Goal: Communication & Community: Answer question/provide support

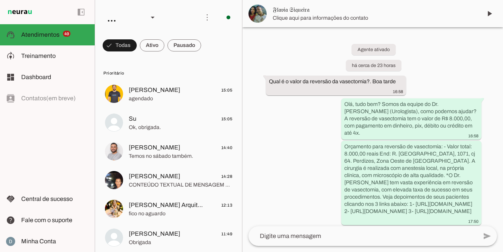
scroll to position [192, 0]
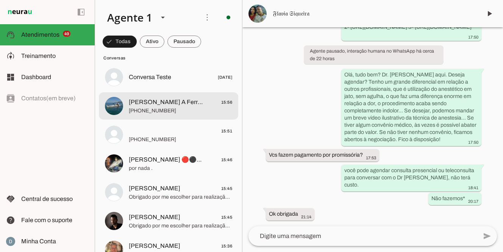
scroll to position [1645, 0]
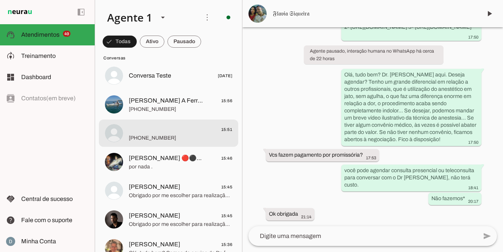
click at [180, 125] on span "⠀ 15:51" at bounding box center [180, 129] width 103 height 9
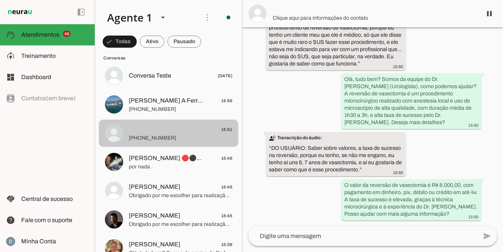
scroll to position [78, 0]
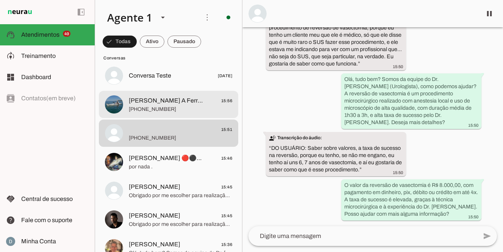
click at [175, 109] on span "+55 11 98394-8888" at bounding box center [180, 110] width 103 height 8
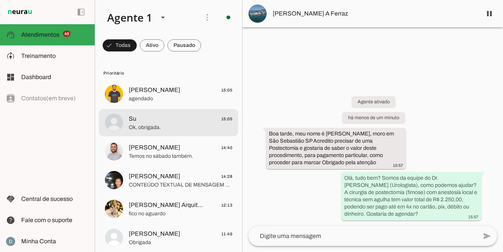
click at [175, 109] on md-item "Su 15:05 Ok, obrigada." at bounding box center [169, 122] width 140 height 27
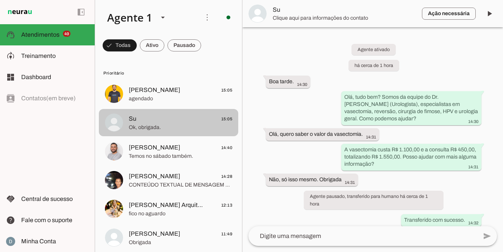
scroll to position [260, 0]
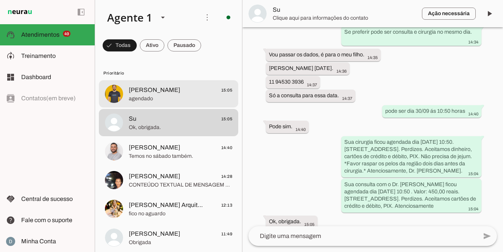
click at [168, 94] on span "Pedro Soares 15:05" at bounding box center [180, 90] width 103 height 9
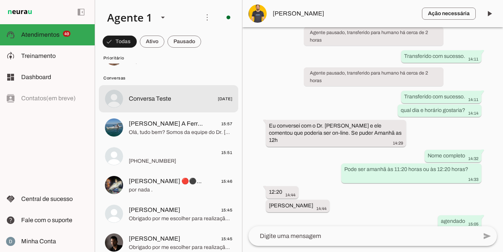
scroll to position [1606, 0]
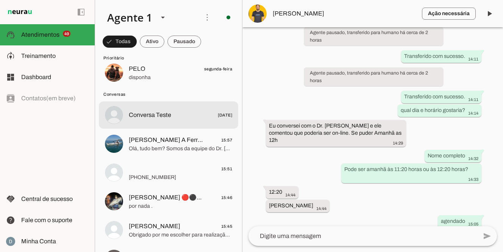
click at [159, 113] on span "Conversa Teste" at bounding box center [150, 115] width 42 height 9
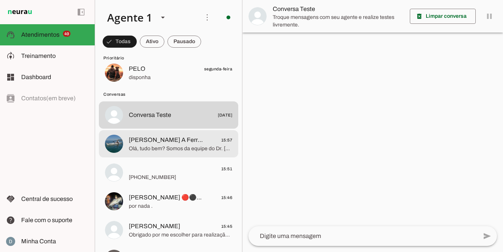
click at [147, 144] on span "[PERSON_NAME] A Ferraz" at bounding box center [166, 140] width 75 height 9
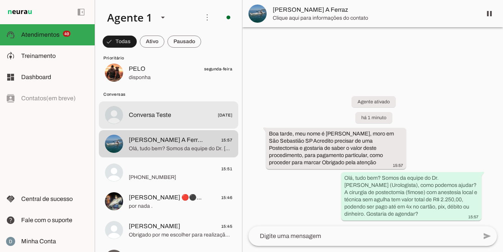
click at [145, 118] on span "Conversa Teste" at bounding box center [150, 115] width 42 height 9
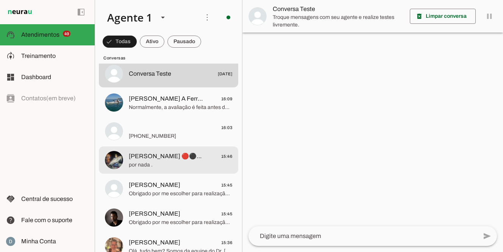
scroll to position [1649, 0]
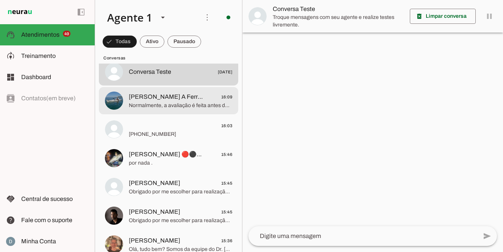
click at [202, 107] on span "Normalmente, a avaliação é feita antes da cirurgia para garantir segurança; age…" at bounding box center [180, 106] width 103 height 8
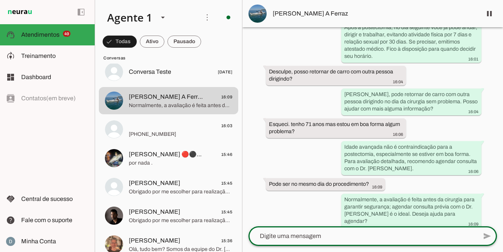
click at [284, 234] on textarea at bounding box center [363, 236] width 229 height 9
type textarea "Sim, pode agendar tudo no mesmo dia"
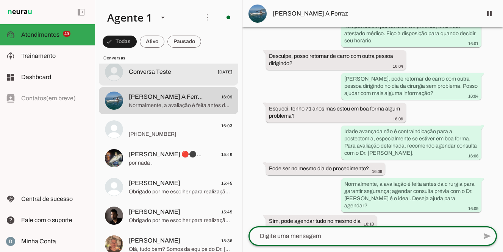
click at [165, 67] on span "Conversa Teste" at bounding box center [150, 71] width 42 height 9
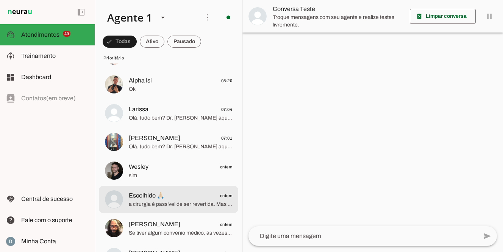
scroll to position [409, 0]
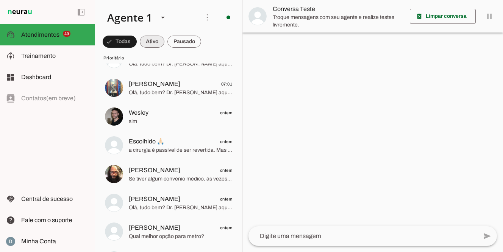
click at [154, 41] on span at bounding box center [152, 42] width 25 height 18
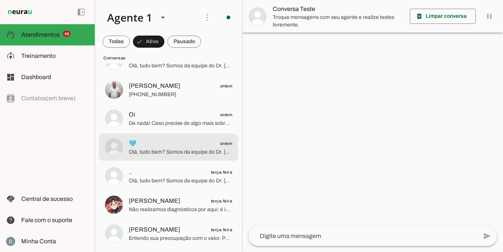
scroll to position [0, 0]
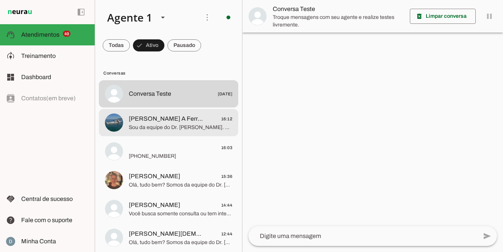
click at [164, 130] on span "Sou da equipe do Dr. Marcelo Linhares. Ficamos à disposição e aguardamos seu co…" at bounding box center [180, 128] width 103 height 8
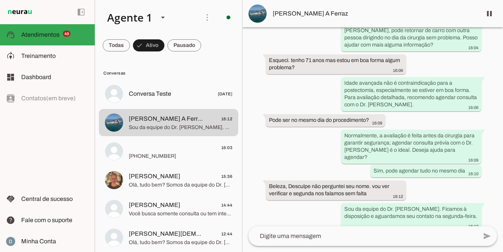
scroll to position [246, 0]
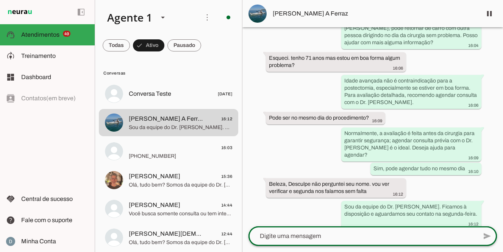
click at [367, 231] on div at bounding box center [363, 237] width 229 height 20
click at [339, 231] on div at bounding box center [363, 237] width 229 height 20
click at [339, 234] on textarea at bounding box center [363, 236] width 229 height 9
type textarea "Sou a Ana"
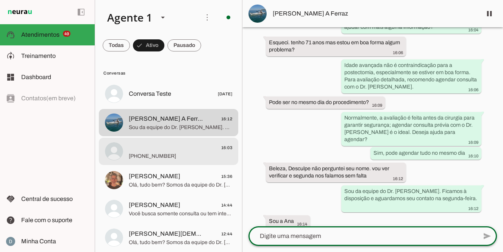
click at [175, 157] on span "[PHONE_NUMBER]" at bounding box center [180, 157] width 103 height 8
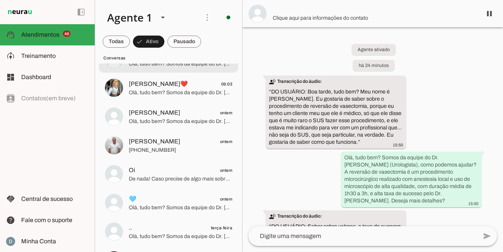
scroll to position [235, 0]
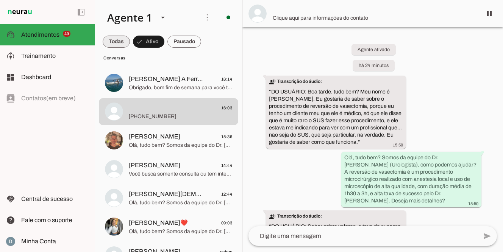
click at [122, 40] on span at bounding box center [116, 42] width 27 height 18
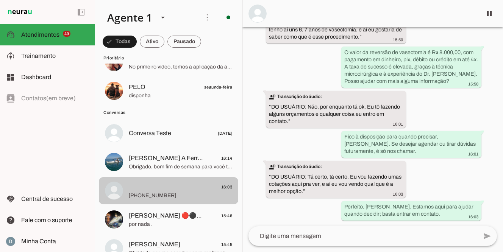
scroll to position [1596, 0]
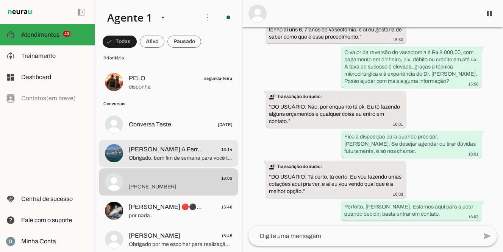
click at [190, 156] on span "Obrigado, bom fim de semana para você também! Estamos à disposição para ajudar …" at bounding box center [180, 159] width 103 height 8
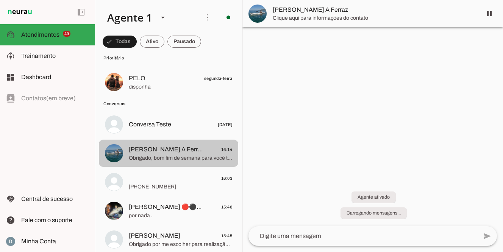
scroll to position [306, 0]
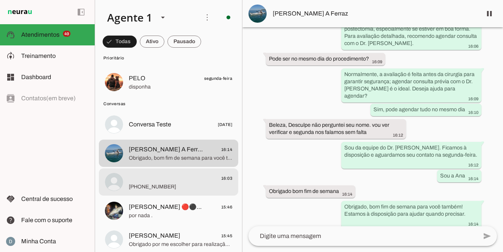
click at [181, 183] on span "[PHONE_NUMBER]" at bounding box center [180, 187] width 103 height 8
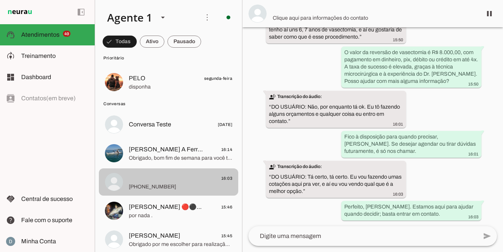
scroll to position [212, 0]
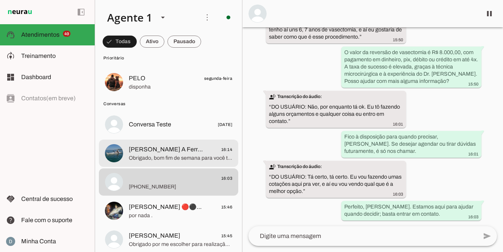
click at [174, 155] on span "Obrigado, bom fim de semana para você também! Estamos à disposição para ajudar …" at bounding box center [180, 159] width 103 height 8
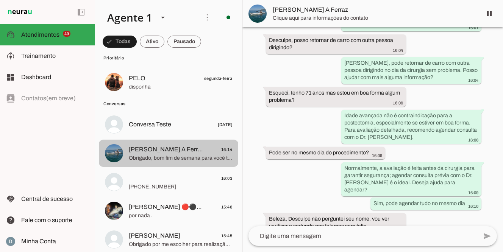
scroll to position [306, 0]
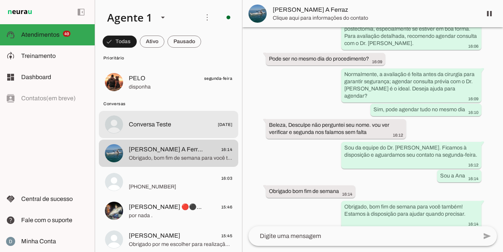
click at [175, 127] on span "Conversa Teste [DATE]" at bounding box center [180, 124] width 103 height 9
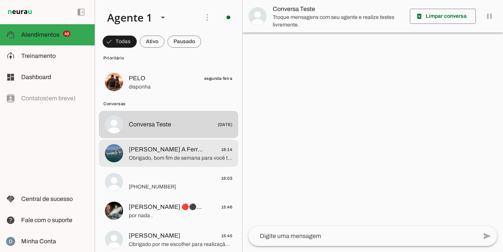
click at [142, 160] on span "Obrigado, bom fim de semana para você também! Estamos à disposição para ajudar …" at bounding box center [180, 159] width 103 height 8
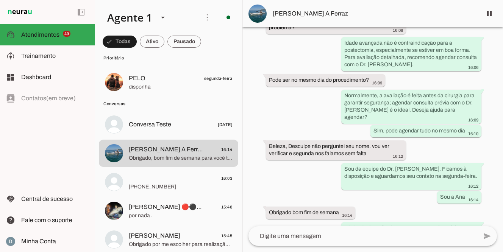
scroll to position [306, 0]
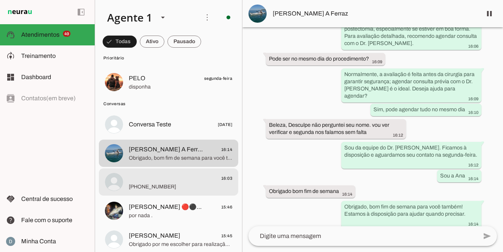
click at [173, 186] on span "[PHONE_NUMBER]" at bounding box center [180, 187] width 103 height 8
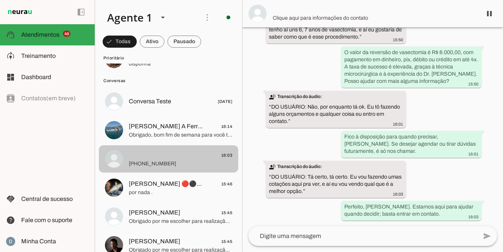
scroll to position [1621, 0]
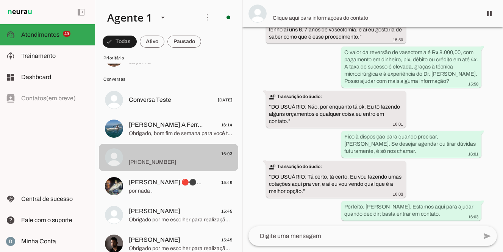
click at [173, 186] on span "[PERSON_NAME] 🔴⚫⚪🎣🛥️" at bounding box center [166, 182] width 75 height 9
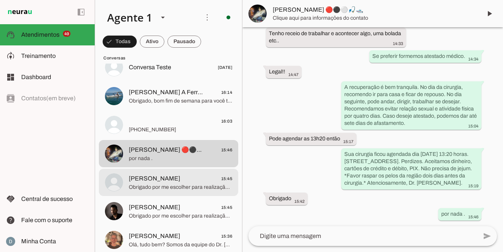
scroll to position [1658, 0]
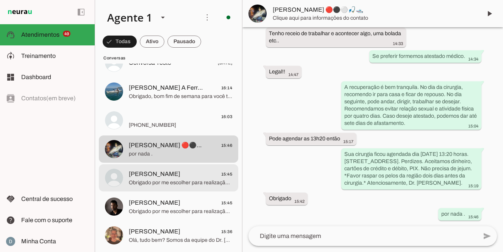
click at [173, 187] on span "Obrigado por me escolher para realização da sua Cirurgia! Caso tenha tido uma b…" at bounding box center [180, 183] width 103 height 8
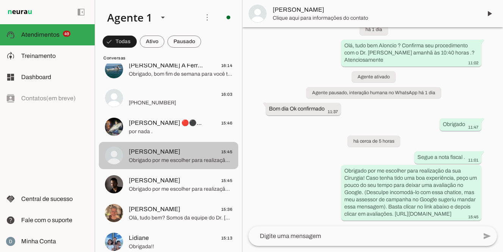
scroll to position [1690, 0]
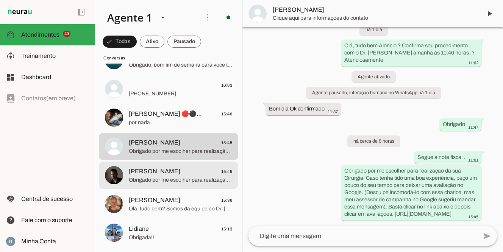
click at [173, 187] on md-item "Felipe Romero 15:45 Obrigado por me escolher para realização da sua Cirurgia! C…" at bounding box center [169, 175] width 140 height 27
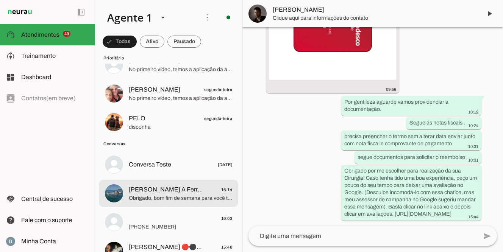
scroll to position [1558, 0]
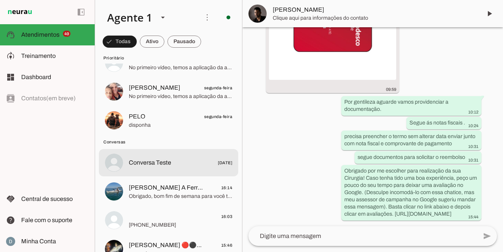
click at [173, 159] on span "Conversa Teste [DATE]" at bounding box center [180, 162] width 103 height 9
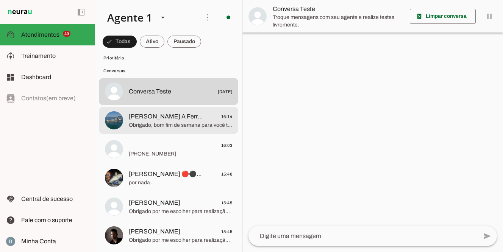
scroll to position [1642, 0]
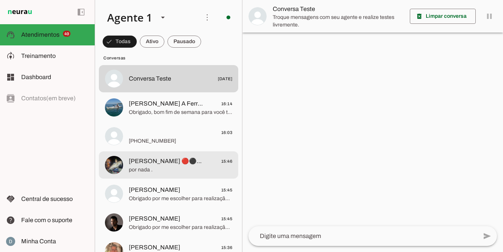
click at [151, 168] on span "por nada ." at bounding box center [180, 170] width 103 height 8
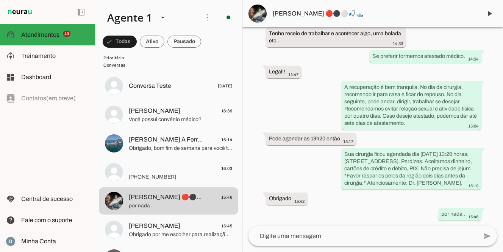
scroll to position [1635, 0]
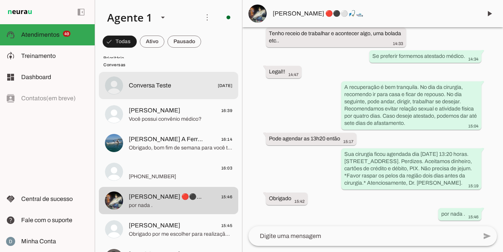
click at [155, 82] on span "Conversa Teste" at bounding box center [150, 85] width 42 height 9
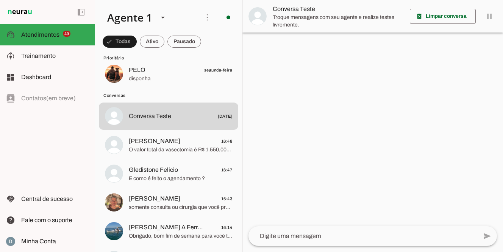
scroll to position [1627, 0]
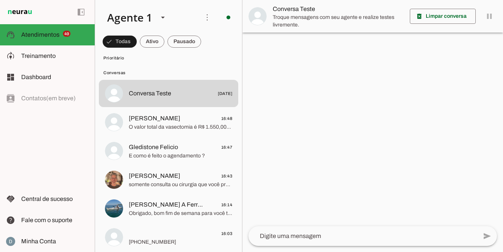
click at [170, 128] on span "O valor total da vasectomia é R$ 1.550,00, sendo R$ 450,00 da consulta e R$ 1.1…" at bounding box center [180, 128] width 103 height 8
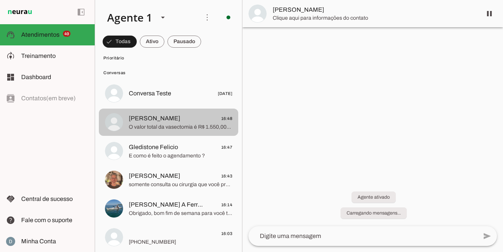
click at [170, 128] on span "O valor total da vasectomia é R$ 1.550,00, sendo R$ 450,00 da consulta e R$ 1.1…" at bounding box center [180, 128] width 103 height 8
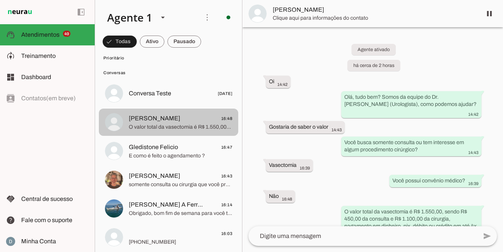
scroll to position [12, 0]
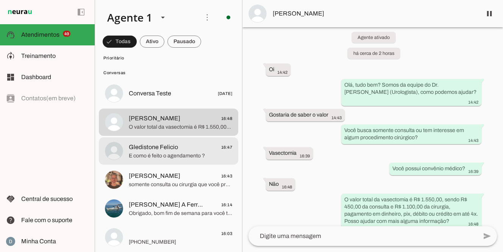
click at [159, 160] on div at bounding box center [180, 151] width 103 height 19
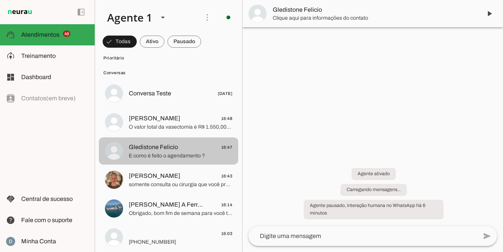
scroll to position [54, 0]
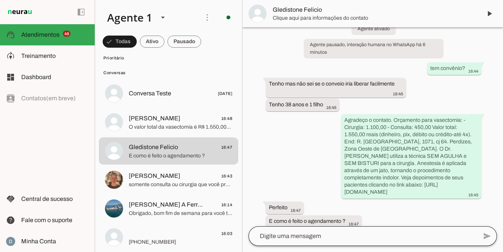
click at [345, 241] on div at bounding box center [363, 237] width 229 height 20
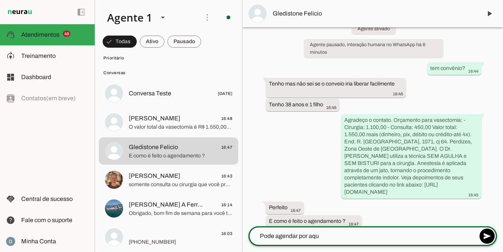
type textarea "Pode agendar por aqui"
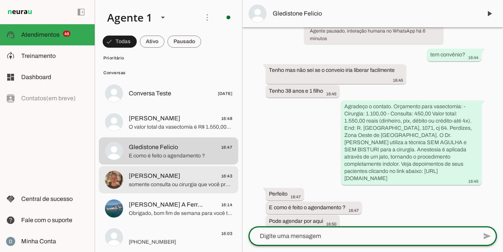
scroll to position [69, 0]
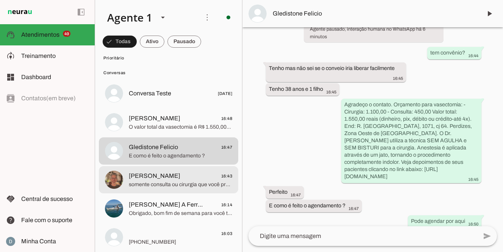
click at [158, 179] on span "Renato 16:43" at bounding box center [180, 176] width 103 height 9
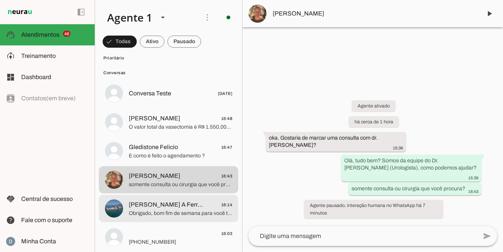
click at [155, 210] on span "Obrigado, bom fim de semana para você também! Estamos à disposição para ajudar …" at bounding box center [180, 214] width 103 height 8
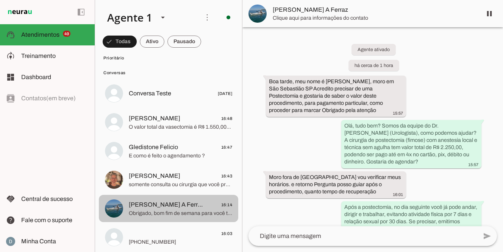
scroll to position [306, 0]
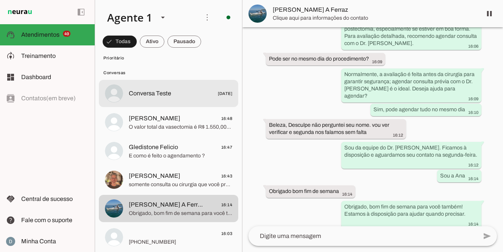
click at [165, 96] on span "Conversa Teste" at bounding box center [150, 93] width 42 height 9
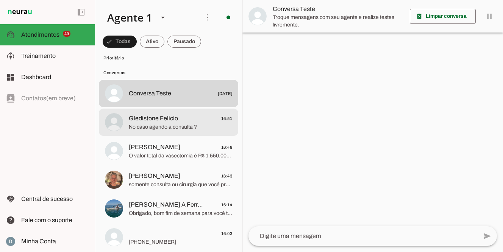
click at [174, 122] on span "Gledistone Felicio" at bounding box center [153, 118] width 49 height 9
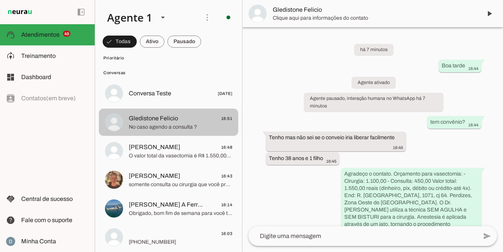
scroll to position [99, 0]
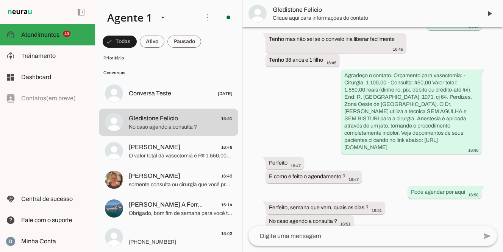
click at [289, 239] on textarea at bounding box center [363, 236] width 229 height 9
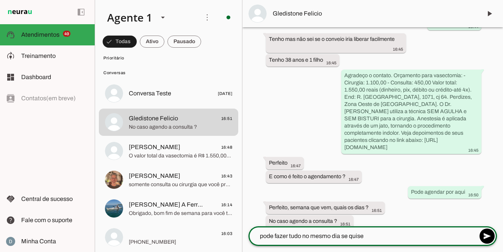
type textarea "pode fazer tudo no mesmo dia se quiser"
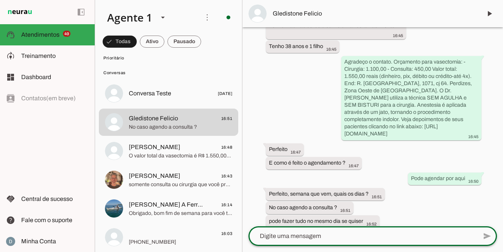
scroll to position [114, 0]
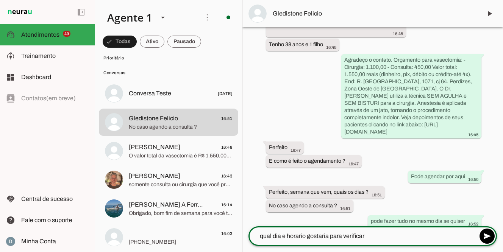
type textarea "qual dia e horario gostaria para verificar?"
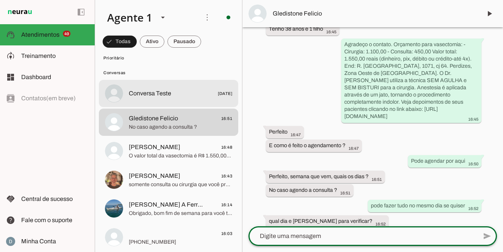
click at [158, 88] on div at bounding box center [180, 93] width 103 height 11
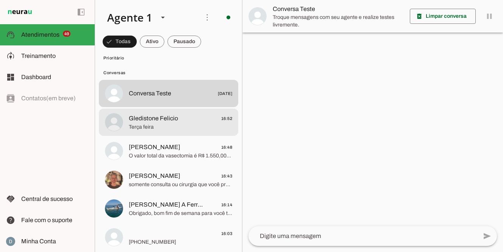
click at [190, 125] on span "Terça feira" at bounding box center [180, 128] width 103 height 8
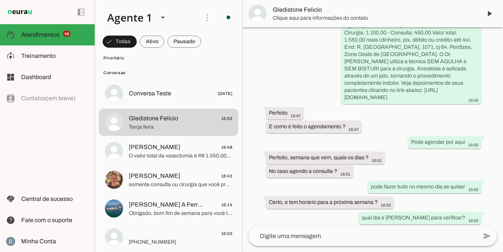
scroll to position [161, 0]
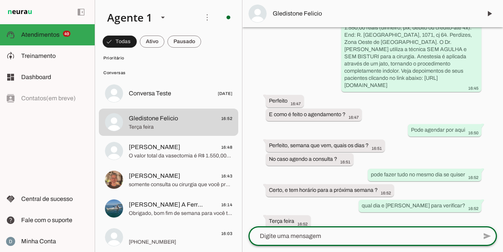
click at [284, 239] on textarea at bounding box center [363, 236] width 229 height 9
type textarea "09:40 ou 11:10"
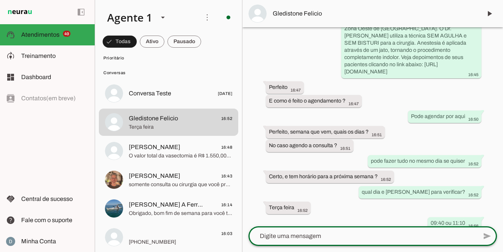
scroll to position [176, 0]
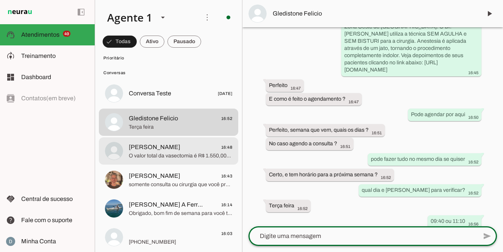
click at [146, 151] on span "[PERSON_NAME]" at bounding box center [155, 147] width 52 height 9
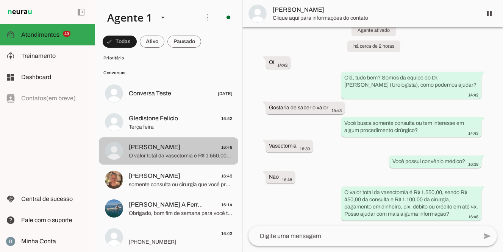
scroll to position [12, 0]
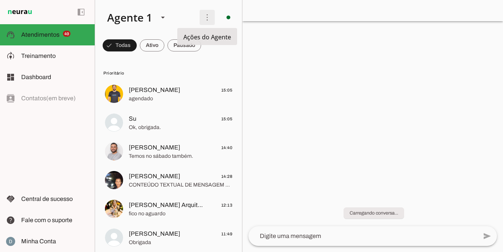
click at [207, 21] on span at bounding box center [207, 17] width 18 height 18
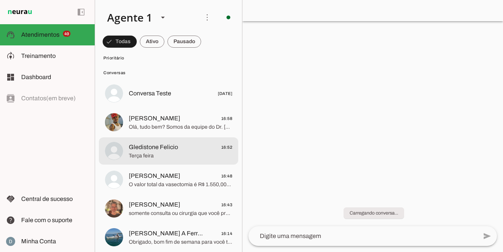
scroll to position [1647, 0]
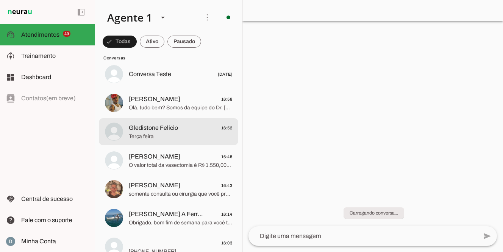
click at [152, 133] on span "Terça feira" at bounding box center [180, 137] width 103 height 8
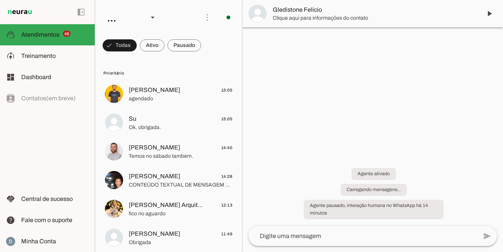
scroll to position [176, 0]
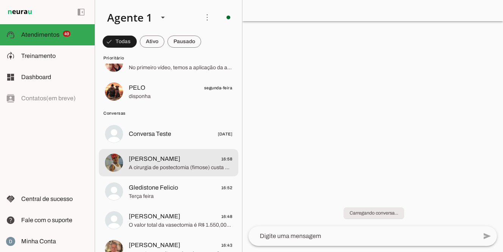
scroll to position [1598, 0]
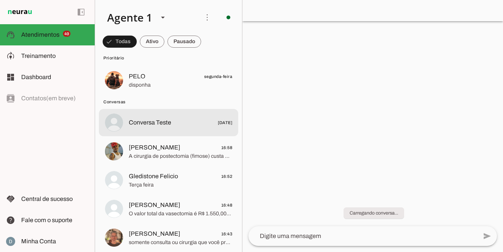
click at [185, 123] on span "Conversa Teste [DATE]" at bounding box center [180, 122] width 103 height 9
